Goal: Navigation & Orientation: Find specific page/section

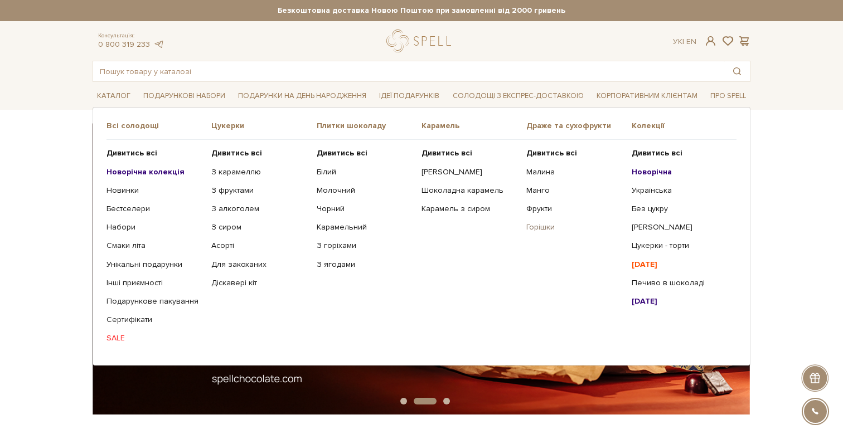
click at [538, 227] on link "Горішки" at bounding box center [574, 228] width 96 height 10
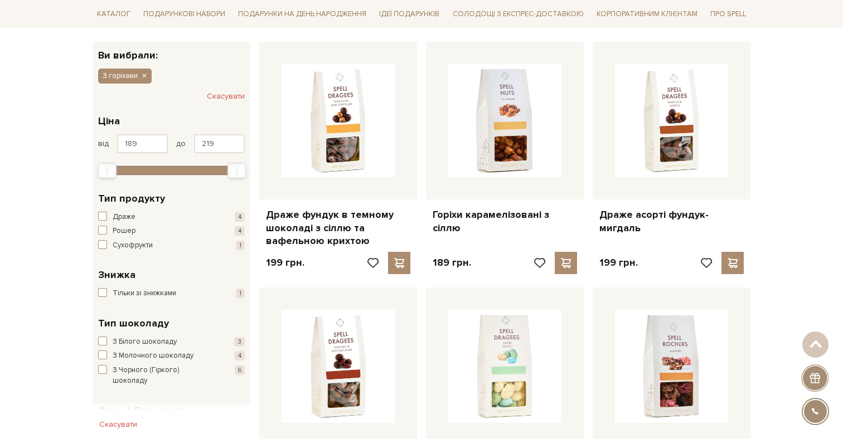
scroll to position [175, 0]
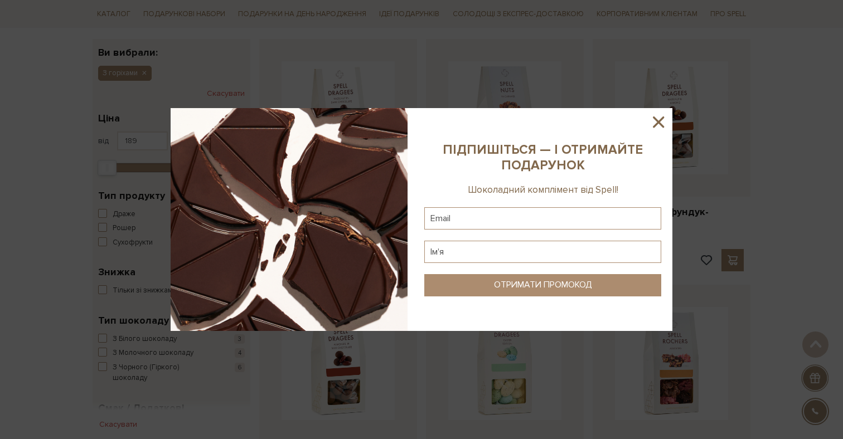
click at [160, 102] on div at bounding box center [421, 219] width 843 height 439
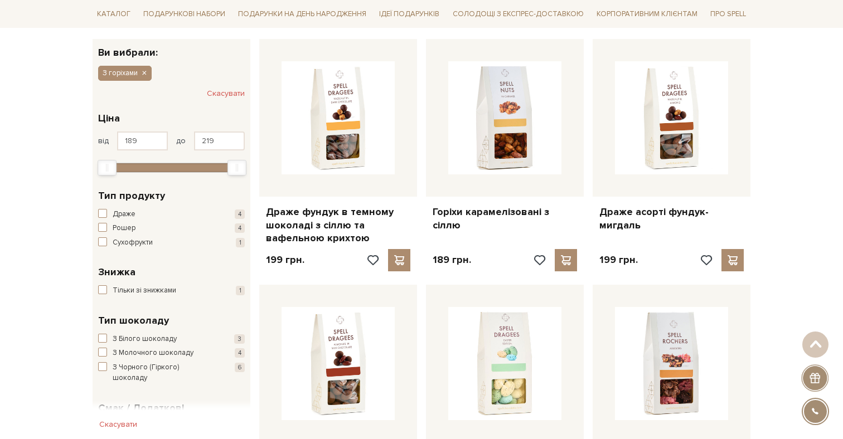
scroll to position [0, 0]
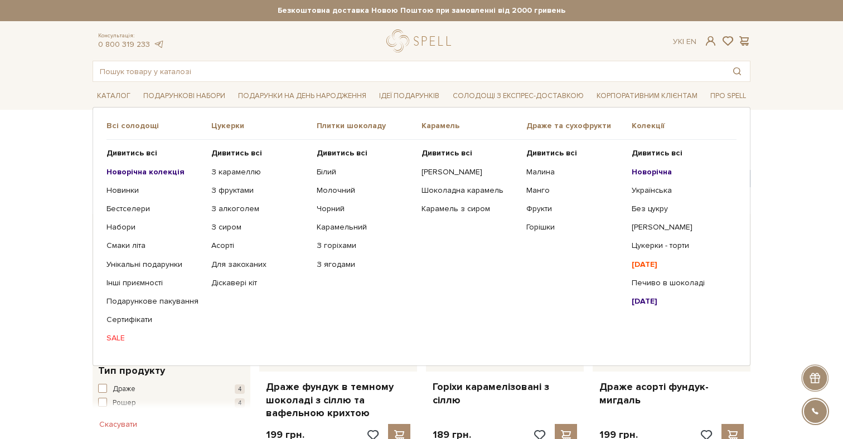
click at [236, 21] on div "Безкоштовна доставка Новою Поштою при замовленні від 2000 гривень Працюємо без …" at bounding box center [422, 10] width 658 height 21
click at [546, 156] on b "Дивитись всі" at bounding box center [551, 152] width 51 height 9
